Goal: Check status: Check status

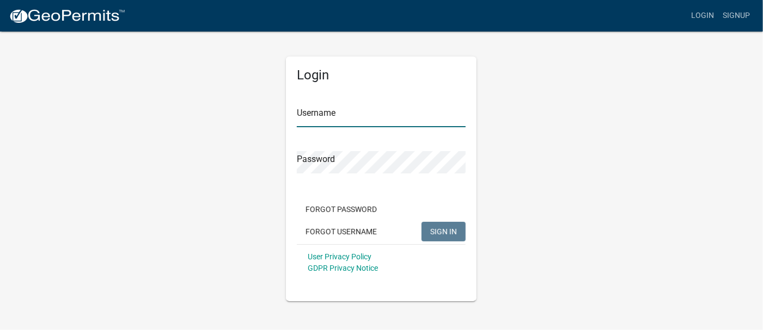
type input "mdambek"
click at [444, 227] on span "SIGN IN" at bounding box center [443, 231] width 27 height 9
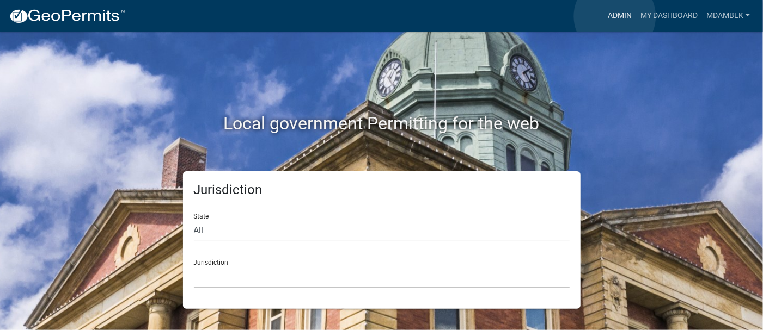
click at [615, 16] on link "Admin" at bounding box center [619, 15] width 33 height 21
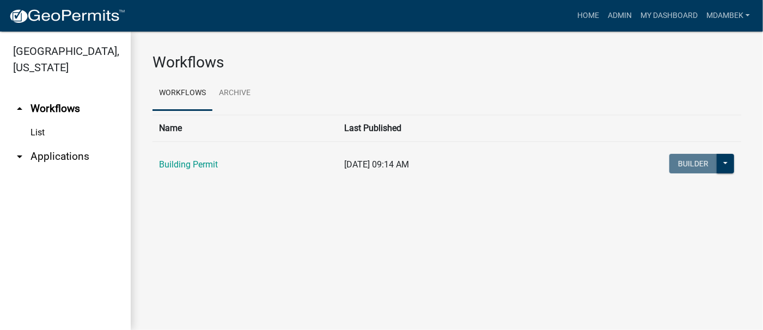
click at [193, 148] on td "Building Permit" at bounding box center [244, 165] width 185 height 47
click at [191, 163] on link "Building Permit" at bounding box center [188, 164] width 59 height 10
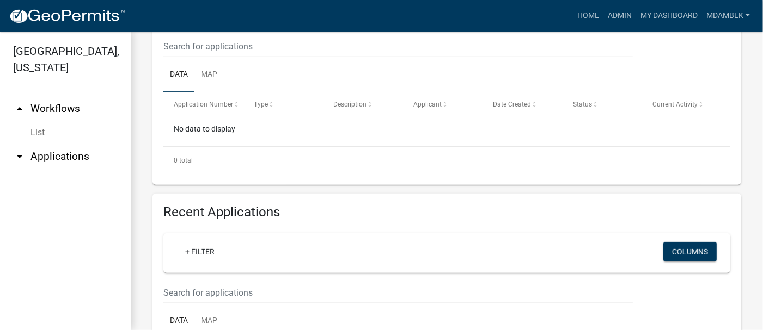
scroll to position [327, 0]
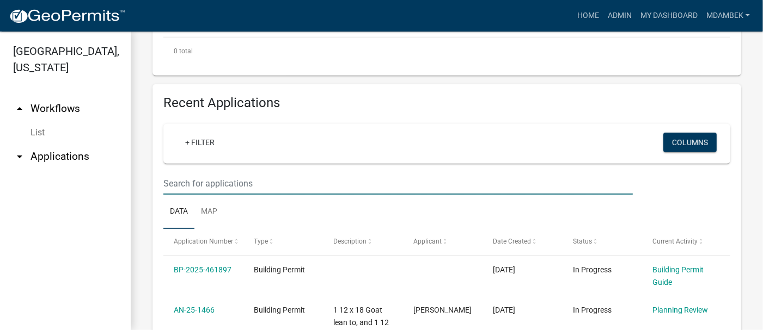
click at [187, 182] on input "text" at bounding box center [397, 184] width 469 height 22
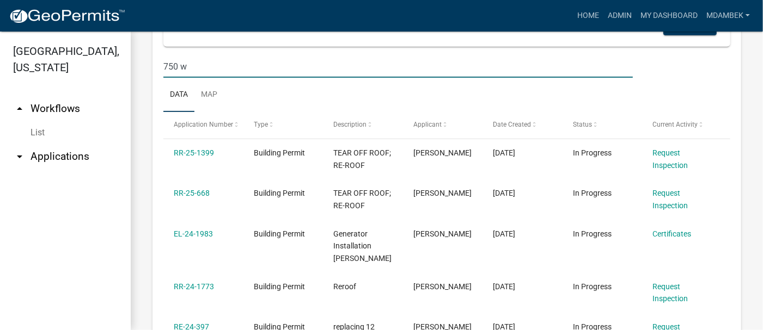
scroll to position [381, 0]
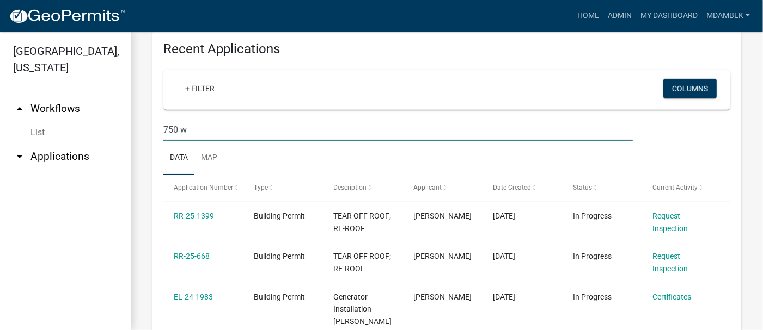
click at [164, 125] on input "750 w" at bounding box center [397, 130] width 469 height 22
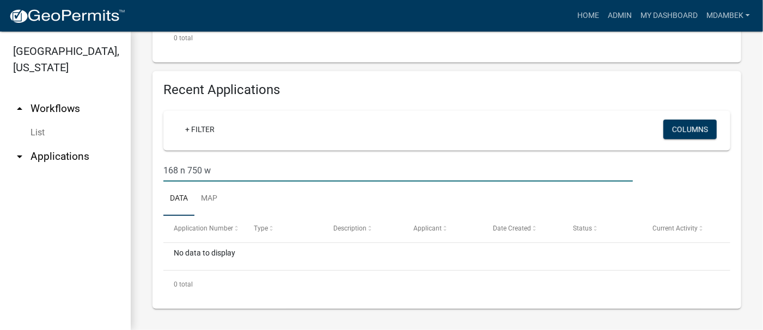
scroll to position [339, 0]
drag, startPoint x: 194, startPoint y: 177, endPoint x: 127, endPoint y: 187, distance: 67.2
click at [127, 187] on div "Porter County, Indiana arrow_drop_up Workflows List arrow_drop_down Application…" at bounding box center [381, 181] width 763 height 299
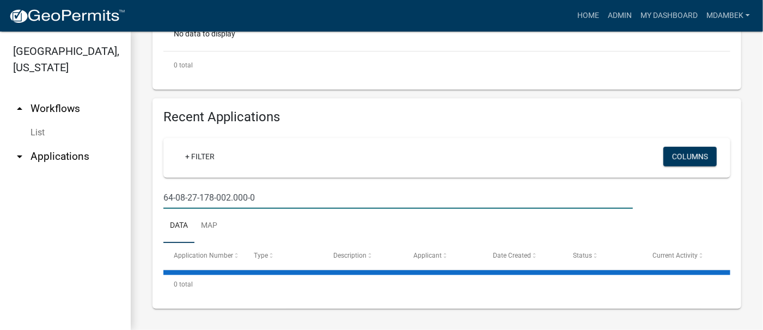
scroll to position [311, 0]
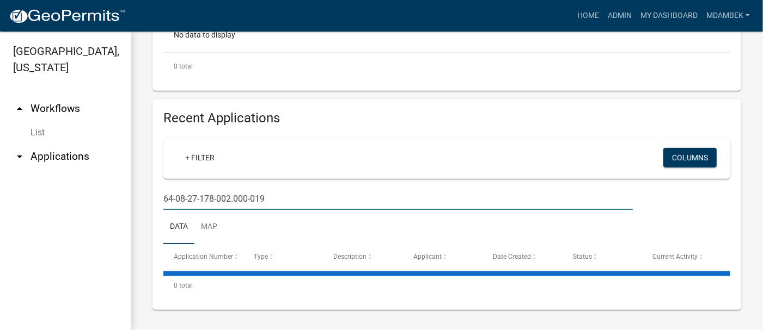
type input "64-08-27-178-002.000-019"
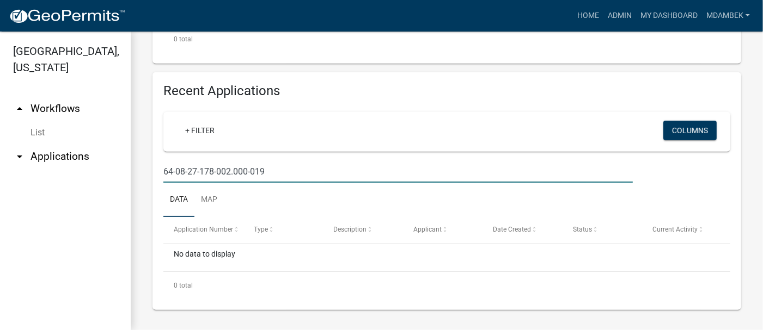
scroll to position [284, 0]
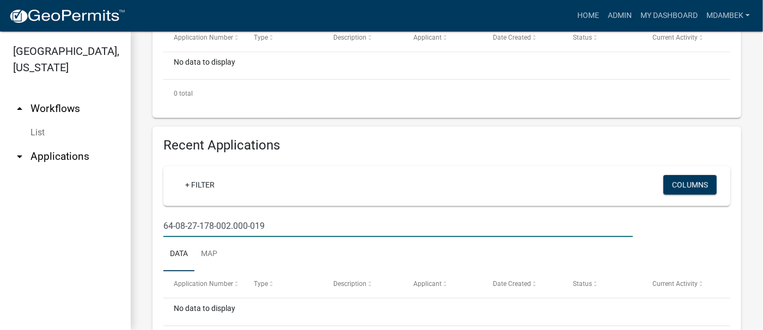
drag, startPoint x: 273, startPoint y: 225, endPoint x: 162, endPoint y: 231, distance: 110.7
click at [162, 231] on div "64-08-27-178-002.000-019" at bounding box center [398, 226] width 486 height 22
click at [32, 122] on link "List" at bounding box center [65, 133] width 131 height 22
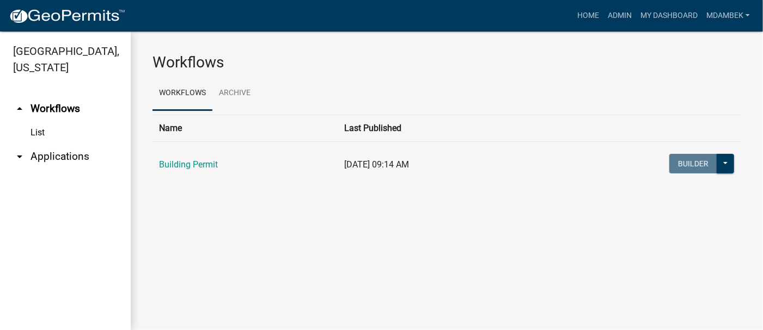
click at [202, 163] on link "Building Permit" at bounding box center [188, 164] width 59 height 10
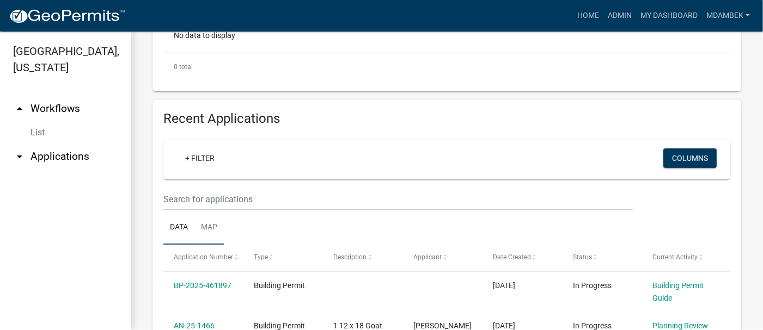
scroll to position [327, 0]
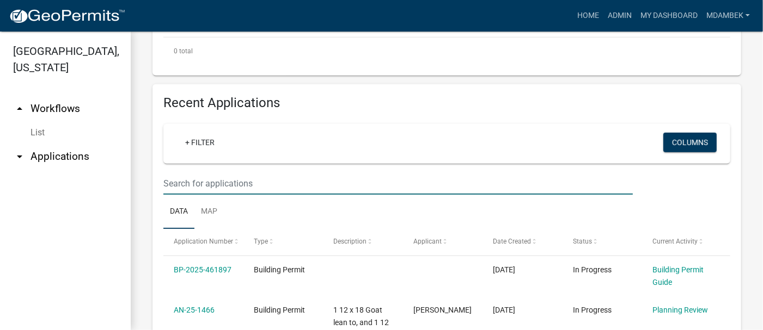
drag, startPoint x: 204, startPoint y: 183, endPoint x: 181, endPoint y: 182, distance: 22.4
click at [181, 182] on input "text" at bounding box center [397, 184] width 469 height 22
type input "64-08-27-178-002.000-019"
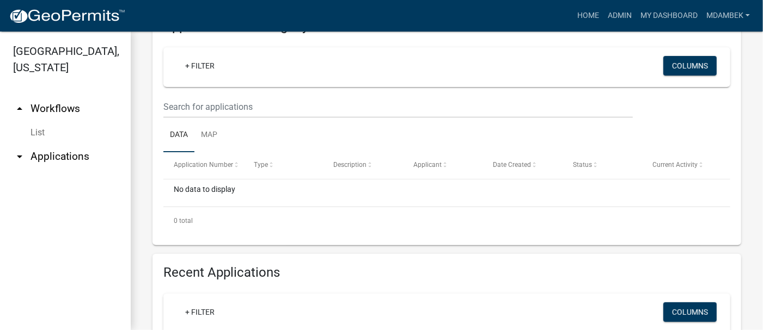
scroll to position [54, 0]
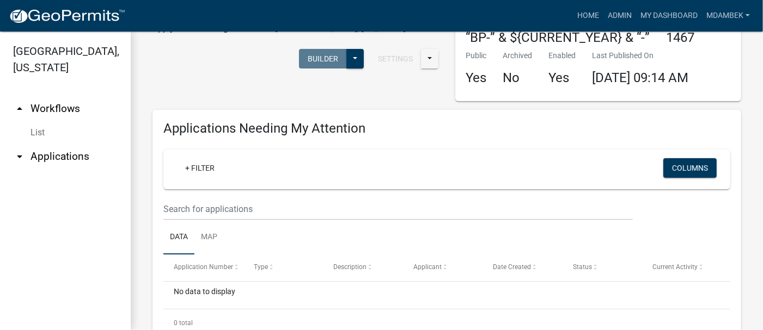
click at [33, 122] on link "List" at bounding box center [65, 133] width 131 height 22
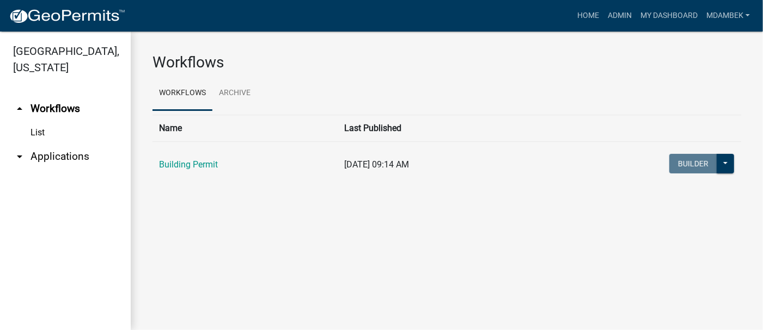
click at [15, 150] on icon "arrow_drop_down" at bounding box center [19, 156] width 13 height 13
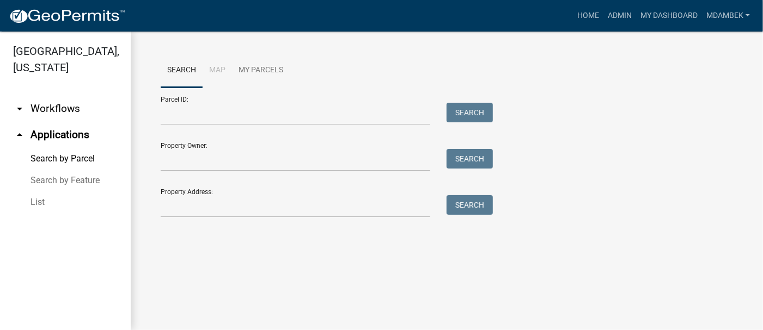
click at [70, 148] on link "Search by Parcel" at bounding box center [65, 159] width 131 height 22
click at [194, 112] on input "Parcel ID:" at bounding box center [295, 114] width 269 height 22
paste input "64-08-27-178-002.000-019"
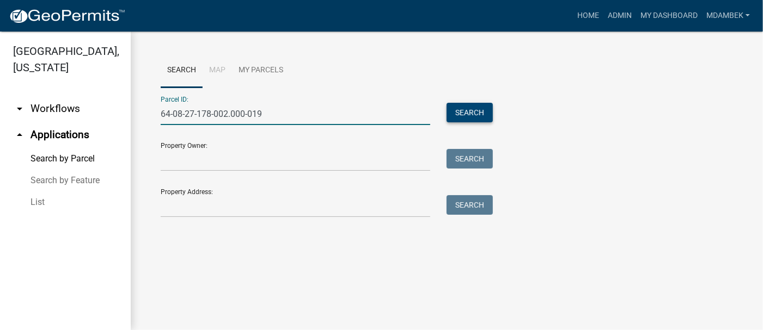
type input "64-08-27-178-002.000-019"
click at [480, 110] on button "Search" at bounding box center [469, 113] width 46 height 20
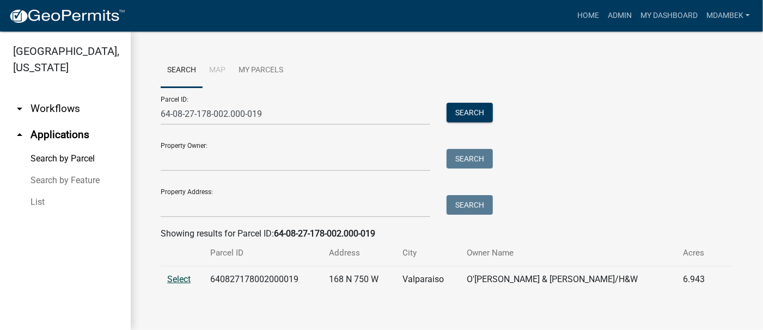
click at [180, 279] on span "Select" at bounding box center [178, 279] width 23 height 10
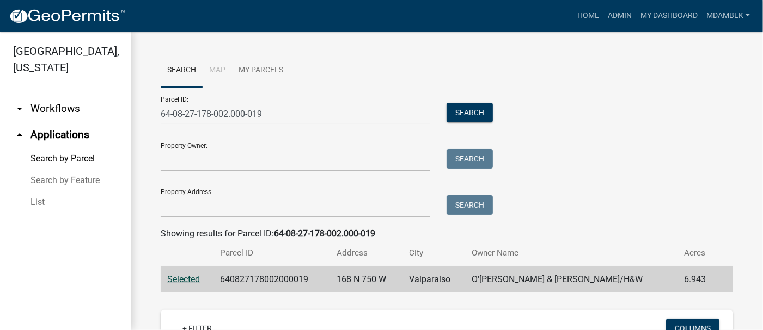
click at [19, 102] on icon "arrow_drop_down" at bounding box center [19, 108] width 13 height 13
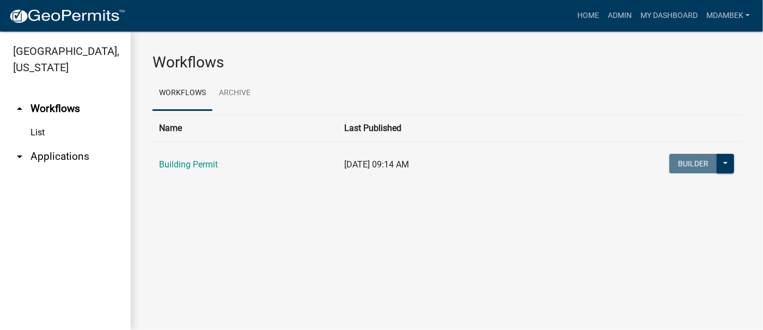
click at [616, 201] on div "Workflows Workflows Archive Name Last Published Building Permit 08/04/2025, 09:…" at bounding box center [447, 125] width 632 height 187
click at [185, 163] on link "Building Permit" at bounding box center [188, 164] width 59 height 10
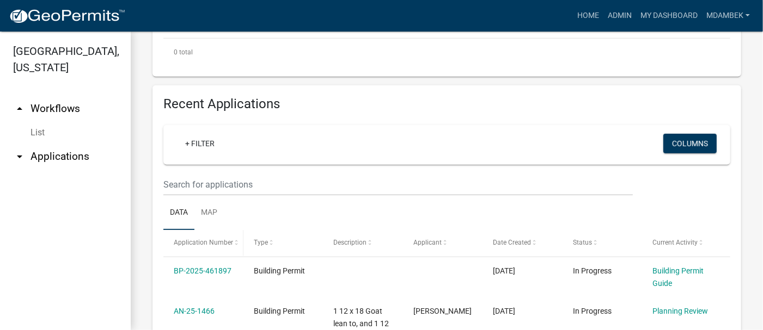
scroll to position [327, 0]
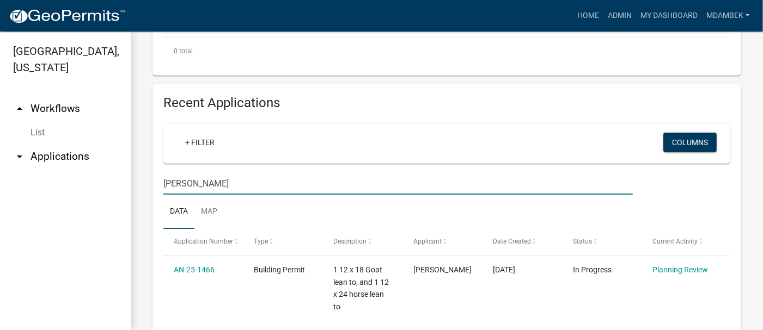
type input "o'connell"
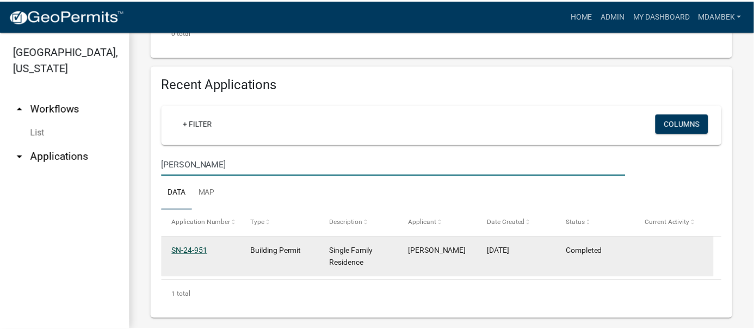
scroll to position [355, 0]
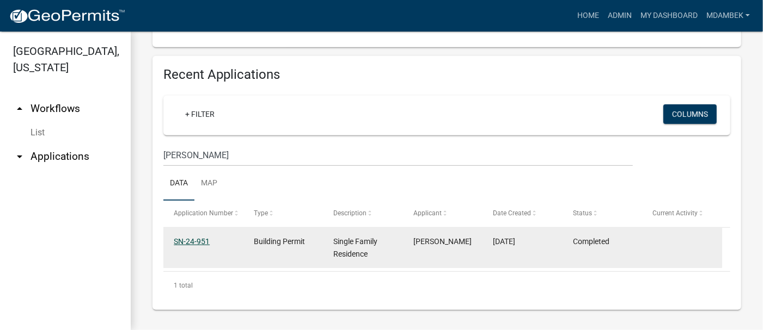
click at [183, 240] on link "SN-24-951" at bounding box center [192, 241] width 36 height 9
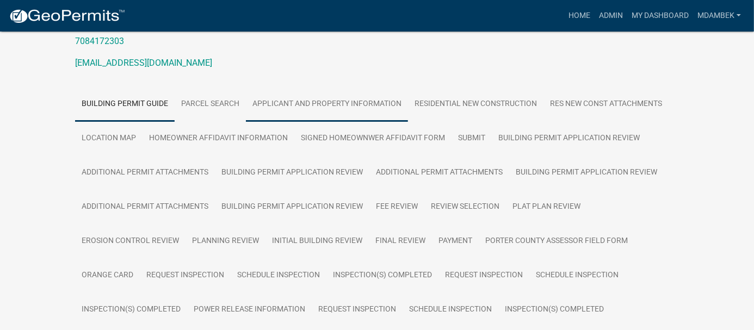
scroll to position [108, 0]
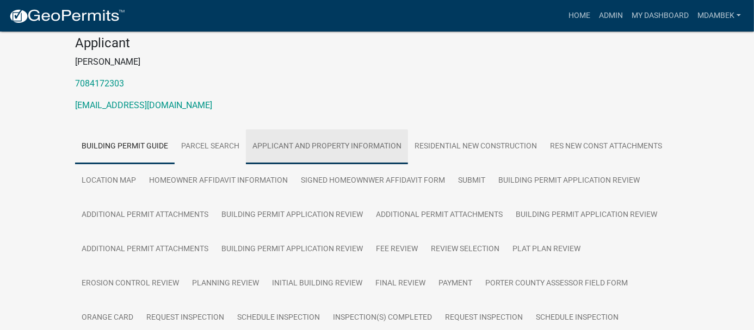
click at [349, 144] on link "Applicant and Property Information" at bounding box center [327, 147] width 162 height 35
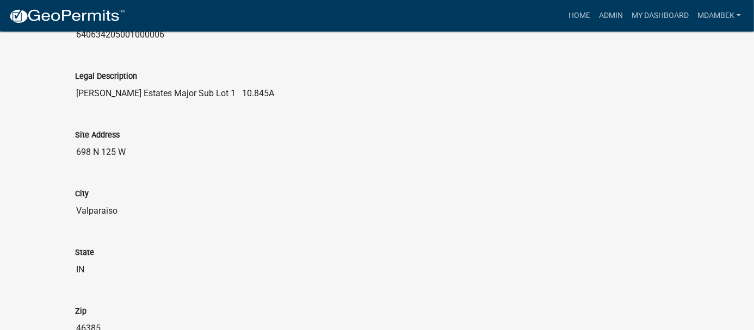
scroll to position [598, 0]
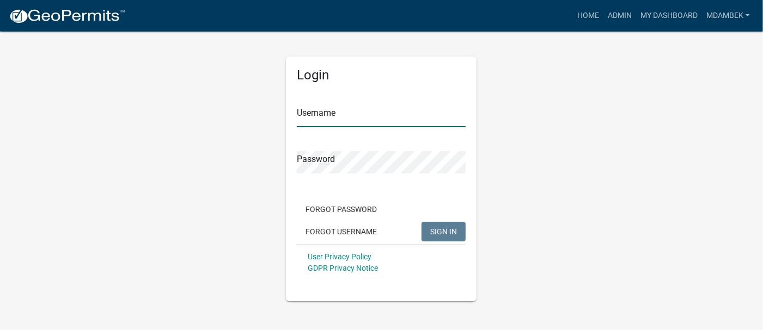
type input "mdambek"
click at [439, 228] on span "SIGN IN" at bounding box center [443, 231] width 27 height 9
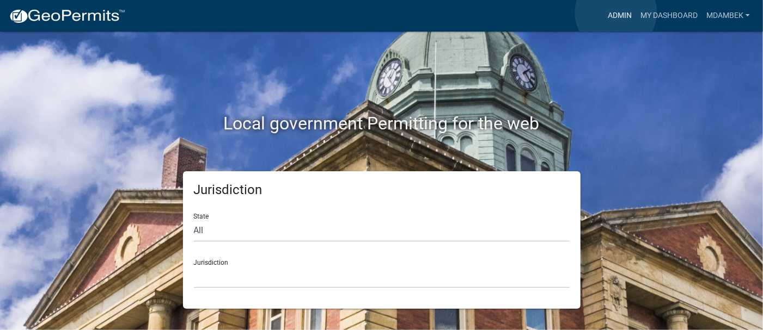
click at [616, 13] on link "Admin" at bounding box center [619, 15] width 33 height 21
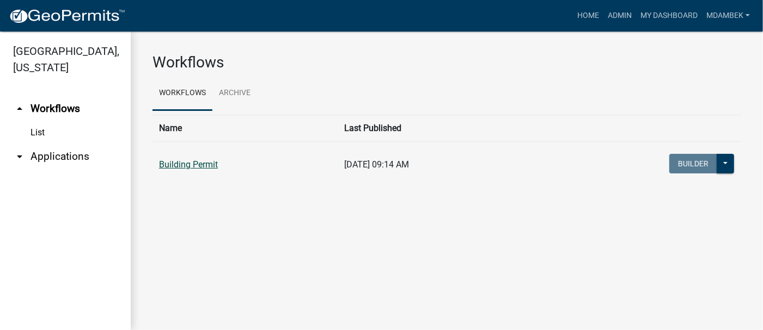
click at [186, 161] on link "Building Permit" at bounding box center [188, 164] width 59 height 10
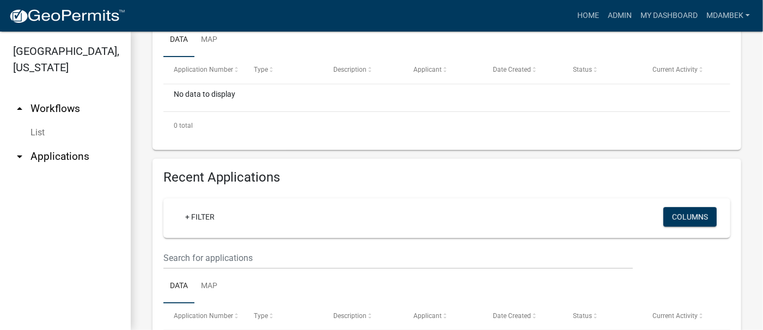
scroll to position [381, 0]
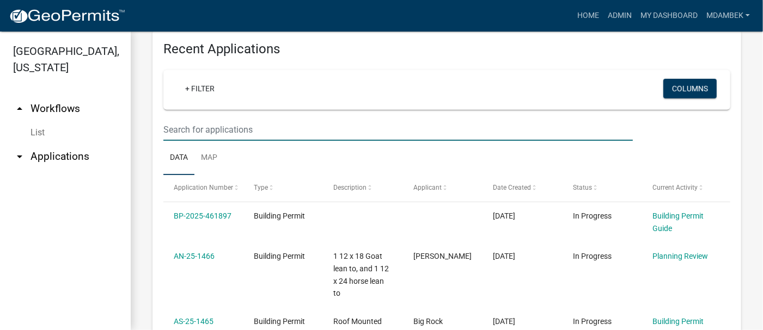
click at [189, 133] on input "text" at bounding box center [397, 130] width 469 height 22
type input "25-787"
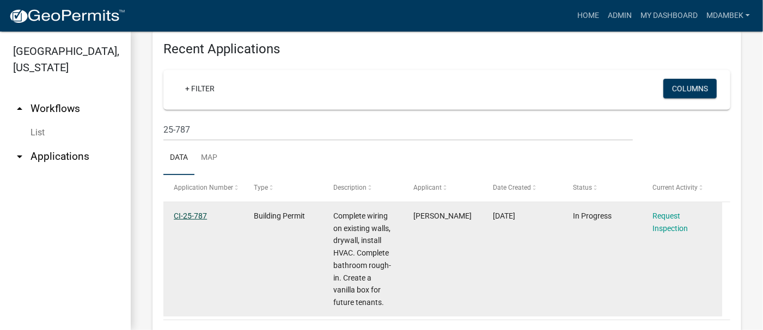
click at [191, 212] on link "CI-25-787" at bounding box center [190, 216] width 33 height 9
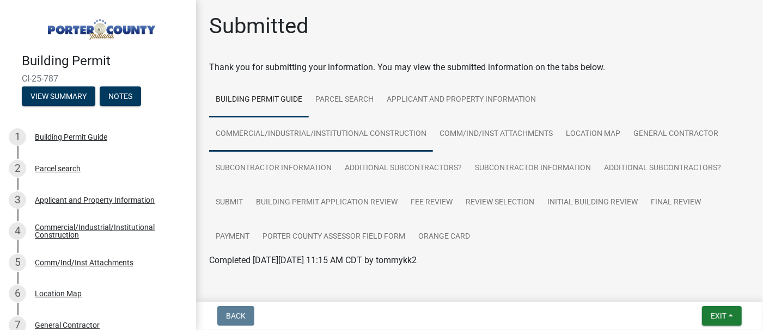
click at [297, 140] on link "Commercial/Industrial/Institutional Construction" at bounding box center [321, 134] width 224 height 35
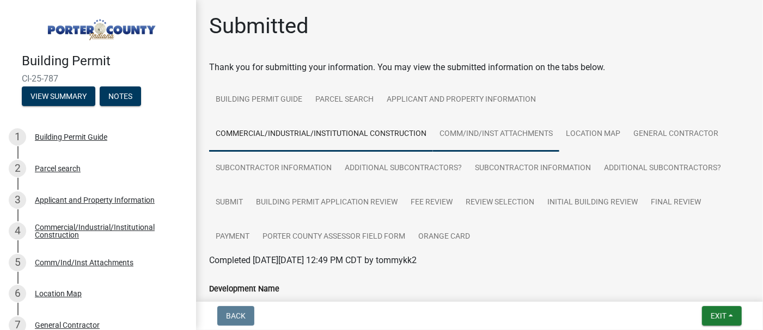
click at [503, 134] on link "Comm/Ind/Inst Attachments" at bounding box center [496, 134] width 126 height 35
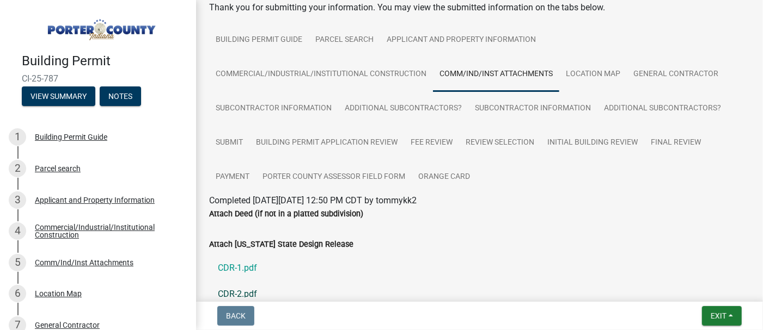
scroll to position [163, 0]
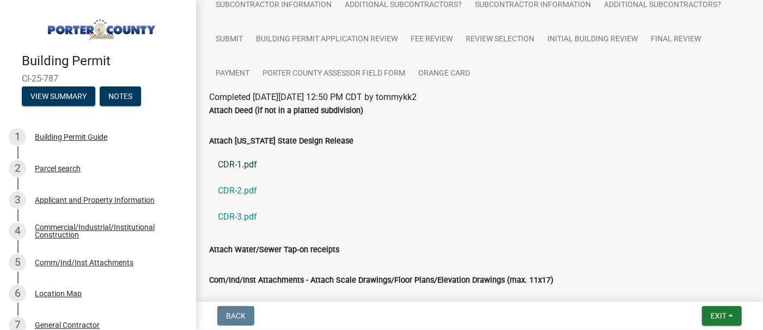
click at [237, 165] on link "CDR-1.pdf" at bounding box center [479, 165] width 541 height 26
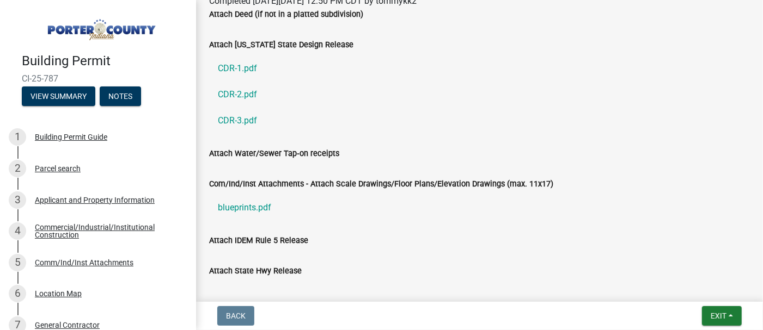
scroll to position [342, 0]
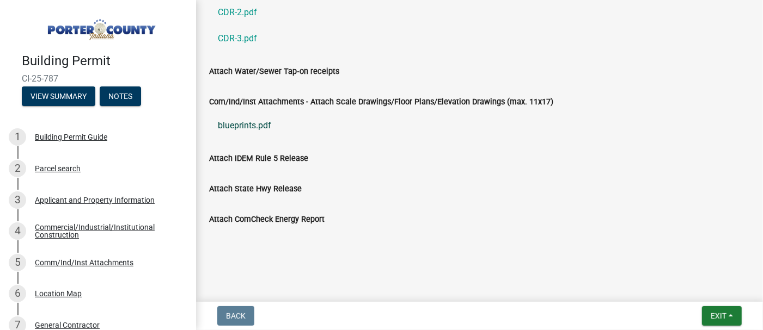
click at [241, 122] on link "blueprints.pdf" at bounding box center [479, 126] width 541 height 26
click at [721, 315] on span "Exit" at bounding box center [718, 316] width 16 height 9
click at [705, 287] on button "Save & Exit" at bounding box center [697, 288] width 87 height 26
